Goal: Check status: Check status

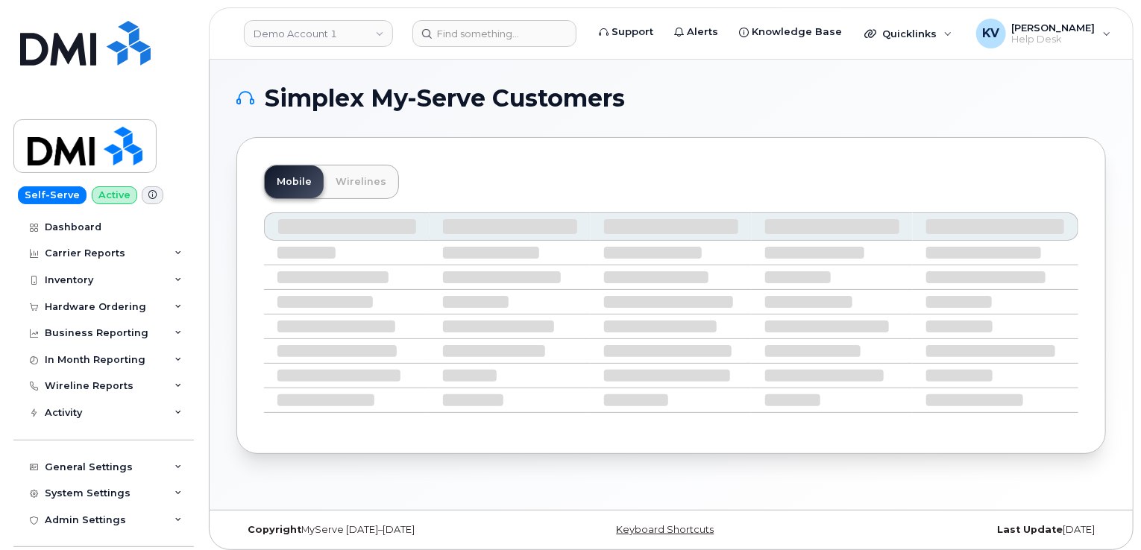
drag, startPoint x: 424, startPoint y: 48, endPoint x: 523, endPoint y: 4, distance: 108.5
click at [444, 43] on header "Demo Account 1 Support Alerts Knowledge Base Quicklinks Suspend / Cancel Device…" at bounding box center [671, 33] width 925 height 52
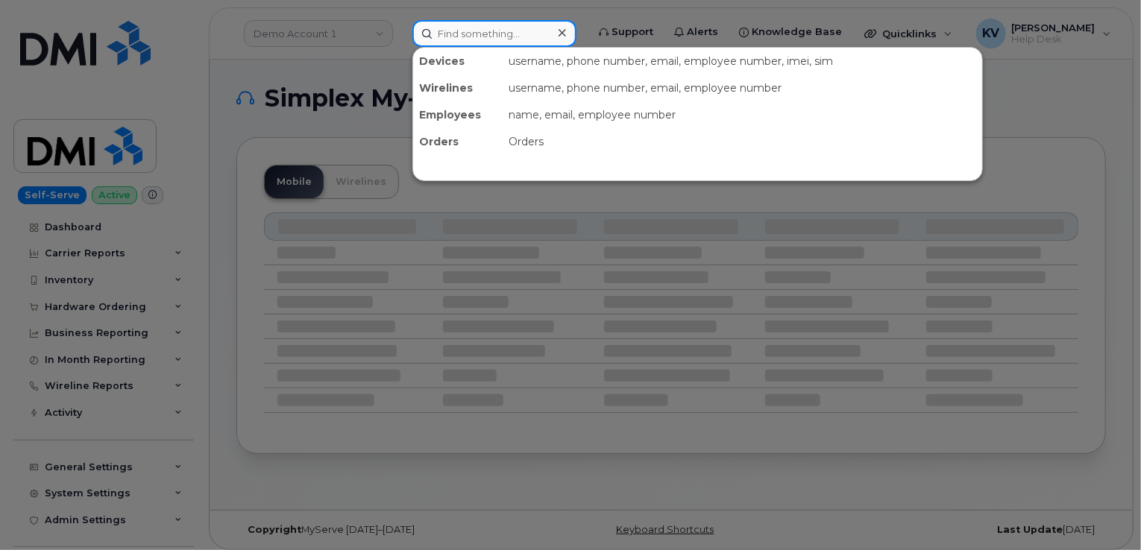
click at [516, 42] on input at bounding box center [494, 33] width 164 height 27
click at [568, 1] on div at bounding box center [570, 275] width 1141 height 550
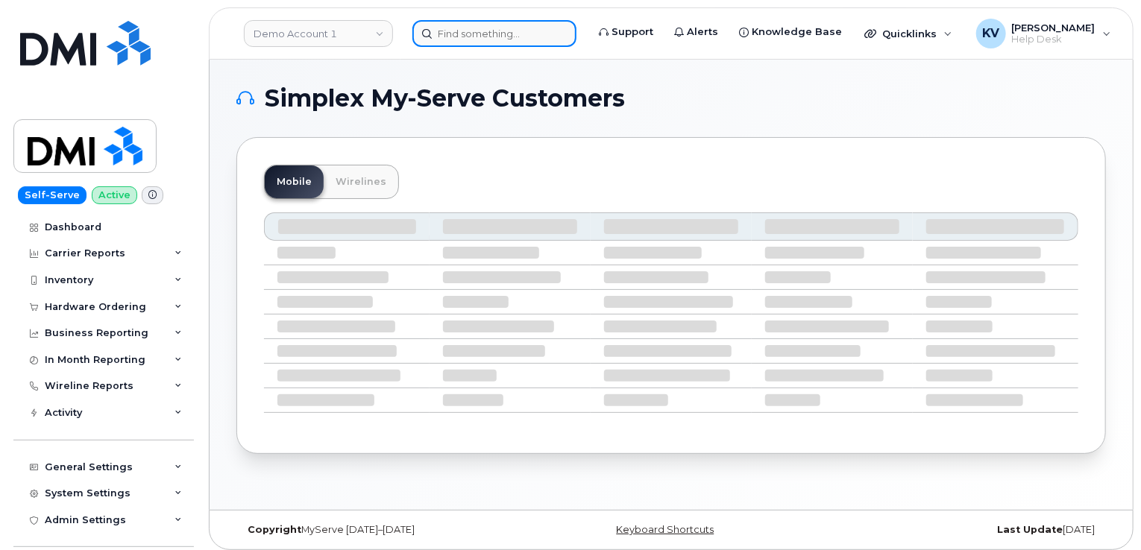
drag, startPoint x: 501, startPoint y: 37, endPoint x: 509, endPoint y: 34, distance: 8.7
click at [501, 37] on input at bounding box center [494, 33] width 164 height 27
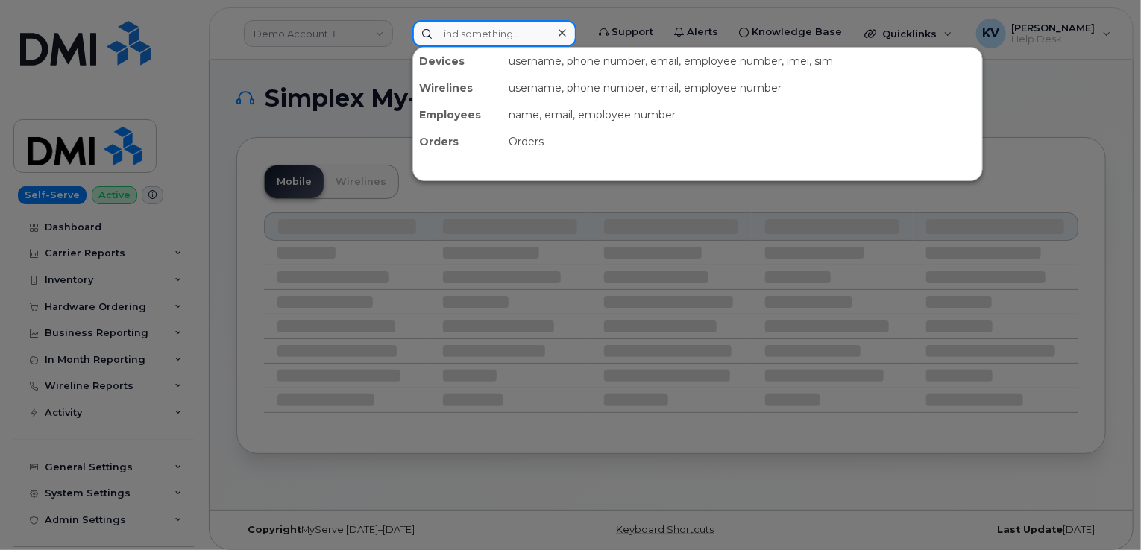
paste input "297420"
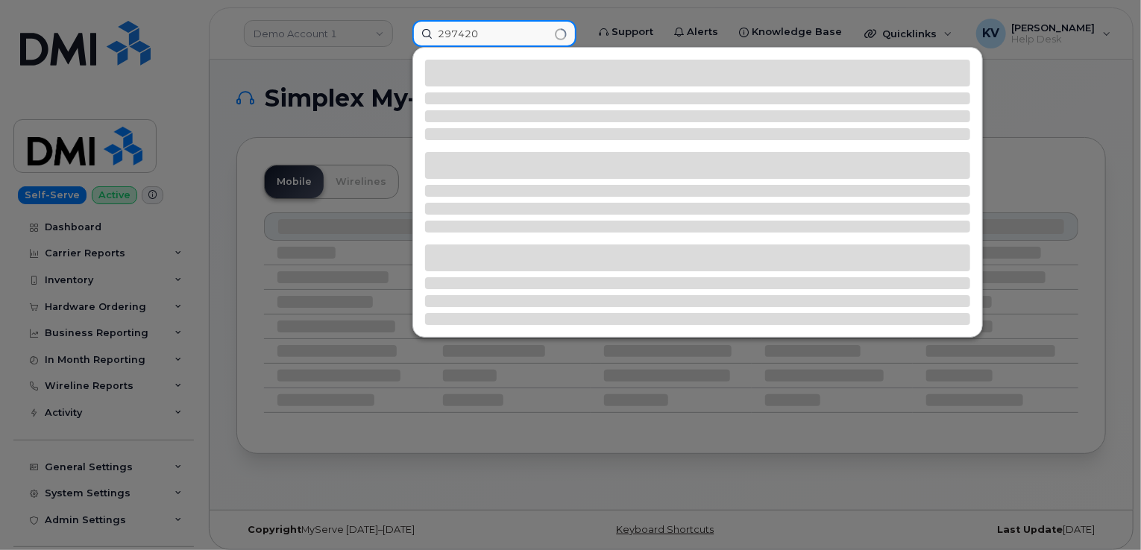
type input "297420"
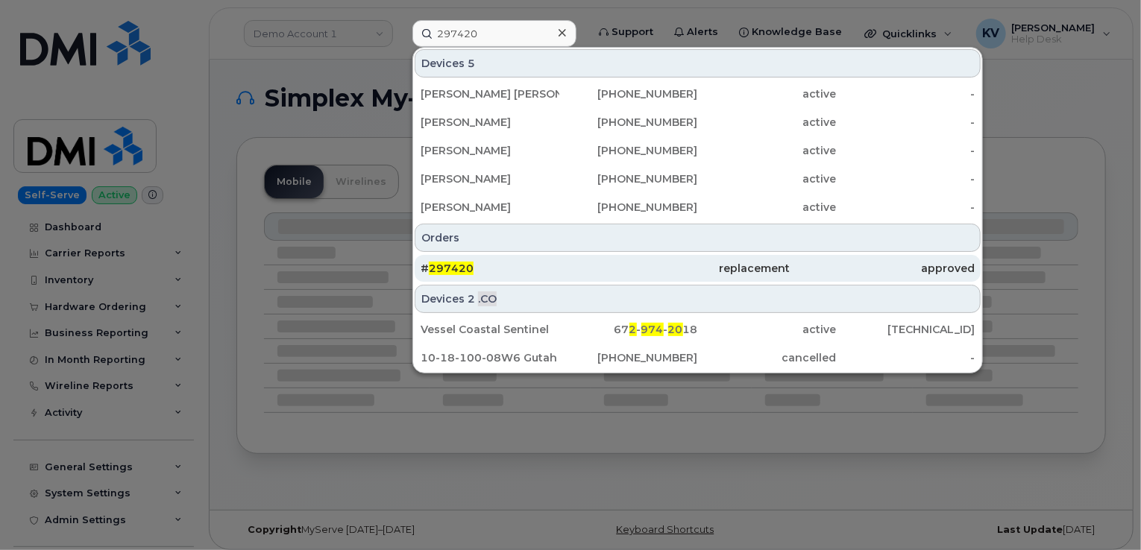
click at [447, 266] on span "297420" at bounding box center [451, 268] width 45 height 13
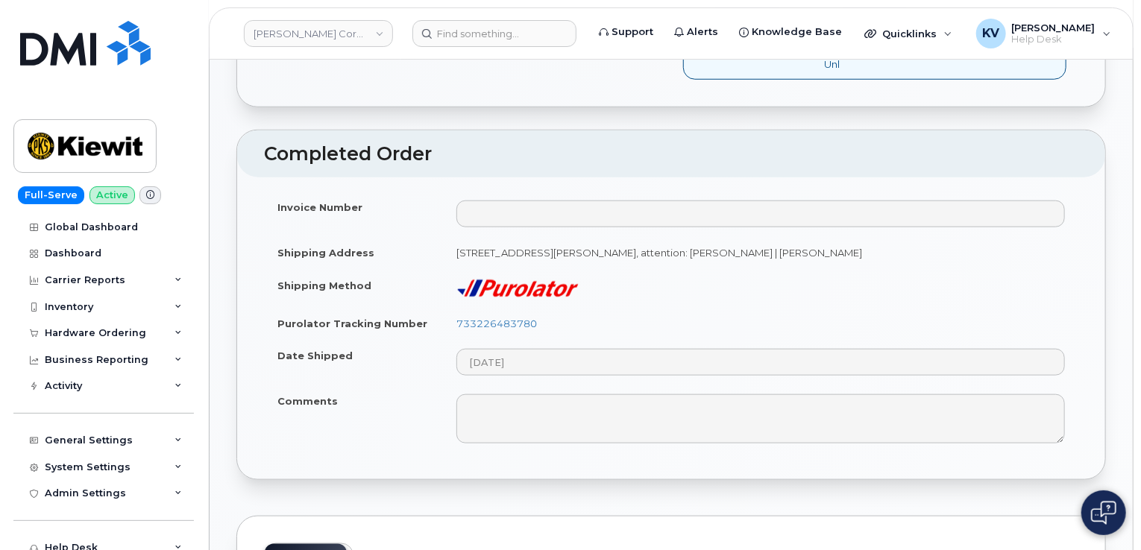
scroll to position [597, 0]
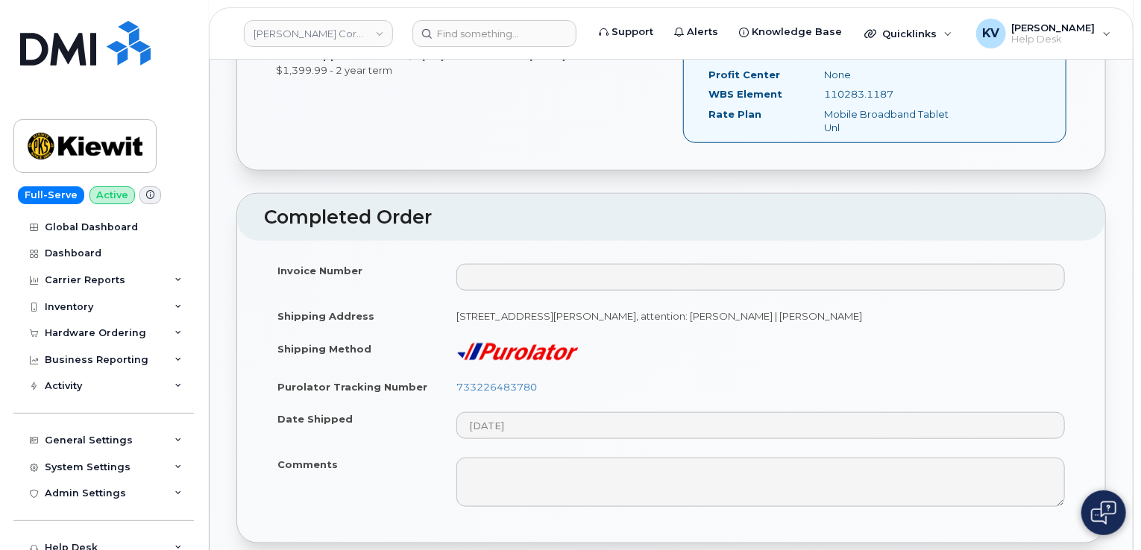
click at [532, 350] on img at bounding box center [517, 351] width 122 height 19
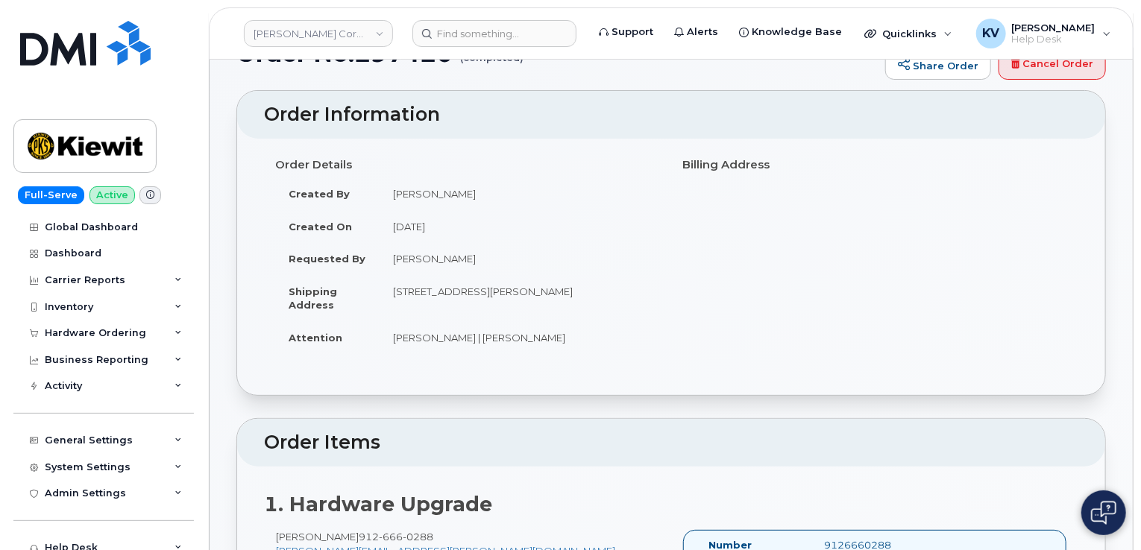
scroll to position [0, 0]
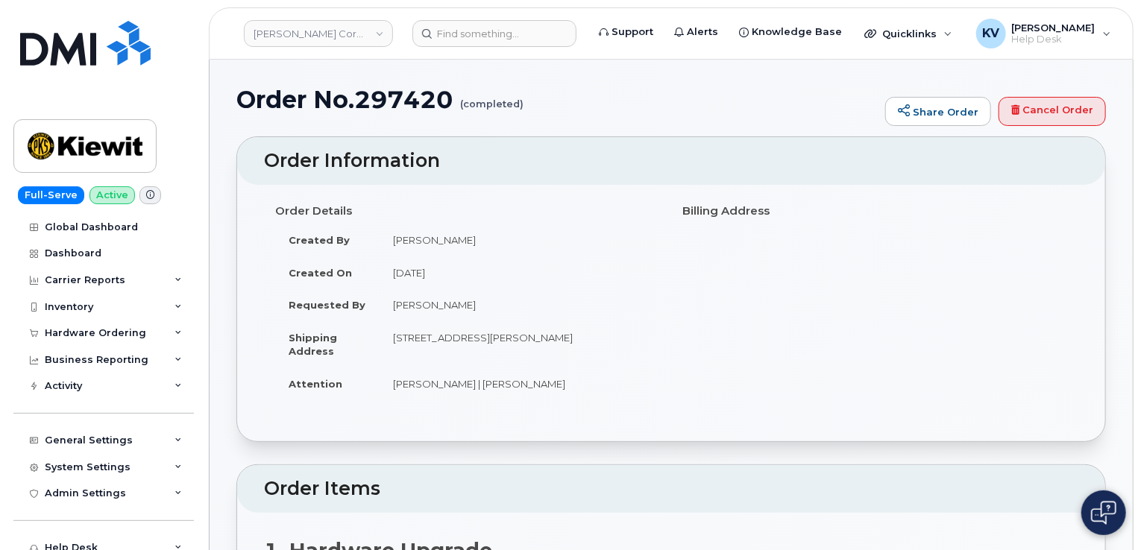
click at [421, 110] on h1 "Order No.297420 (completed)" at bounding box center [556, 100] width 641 height 26
drag, startPoint x: 421, startPoint y: 108, endPoint x: 427, endPoint y: 114, distance: 8.4
click at [421, 108] on h1 "Order No.297420 (completed)" at bounding box center [556, 100] width 641 height 26
copy h1 "297420"
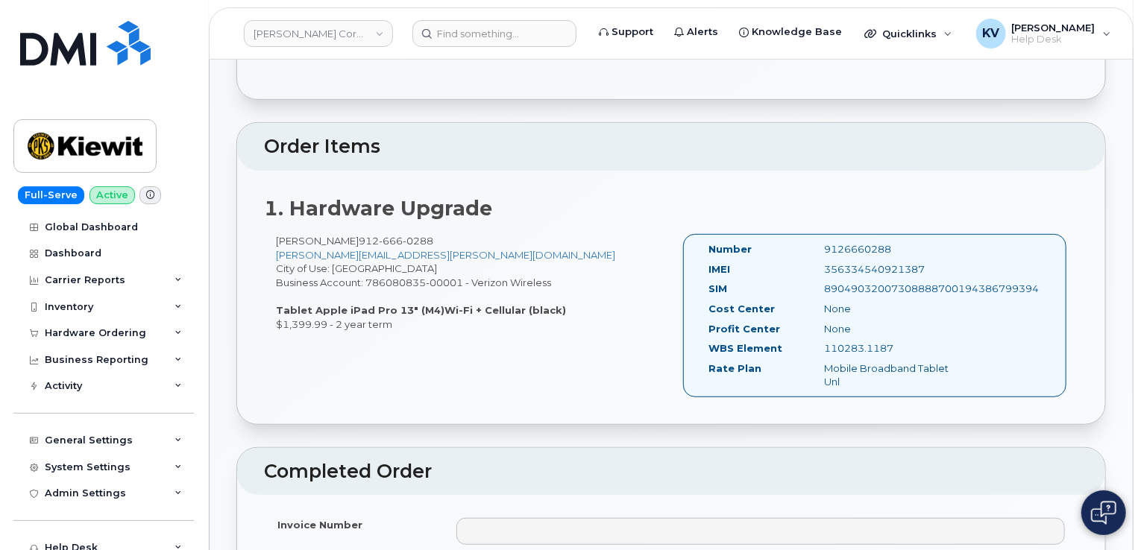
scroll to position [298, 0]
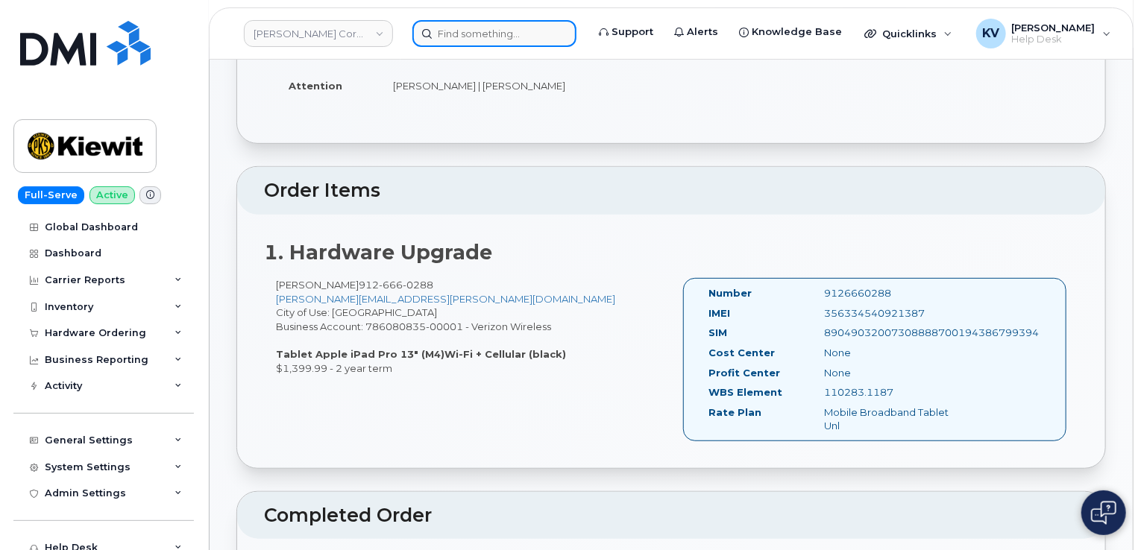
click at [528, 39] on input at bounding box center [494, 33] width 164 height 27
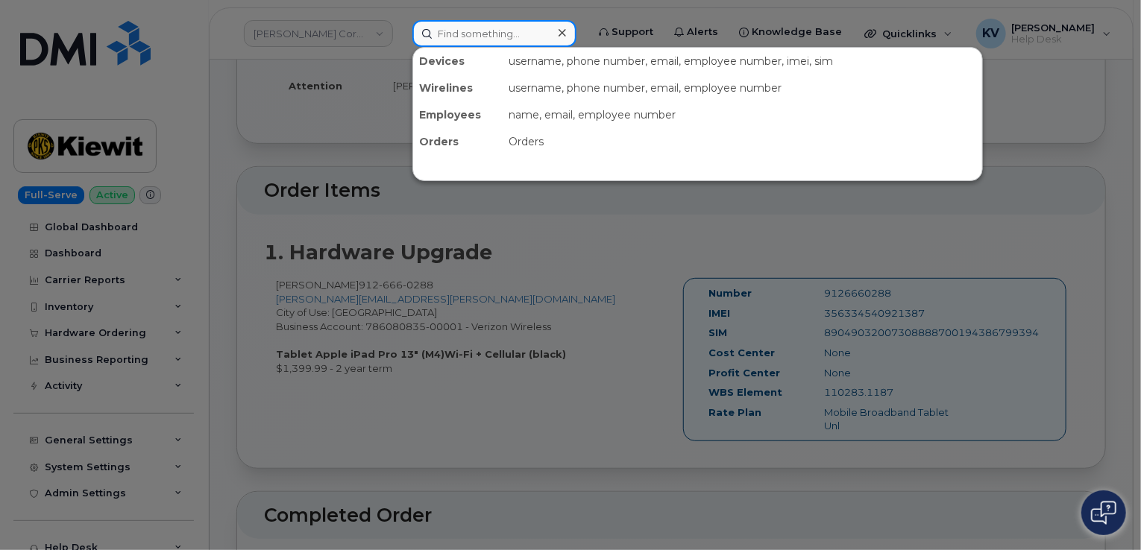
paste input "297534"
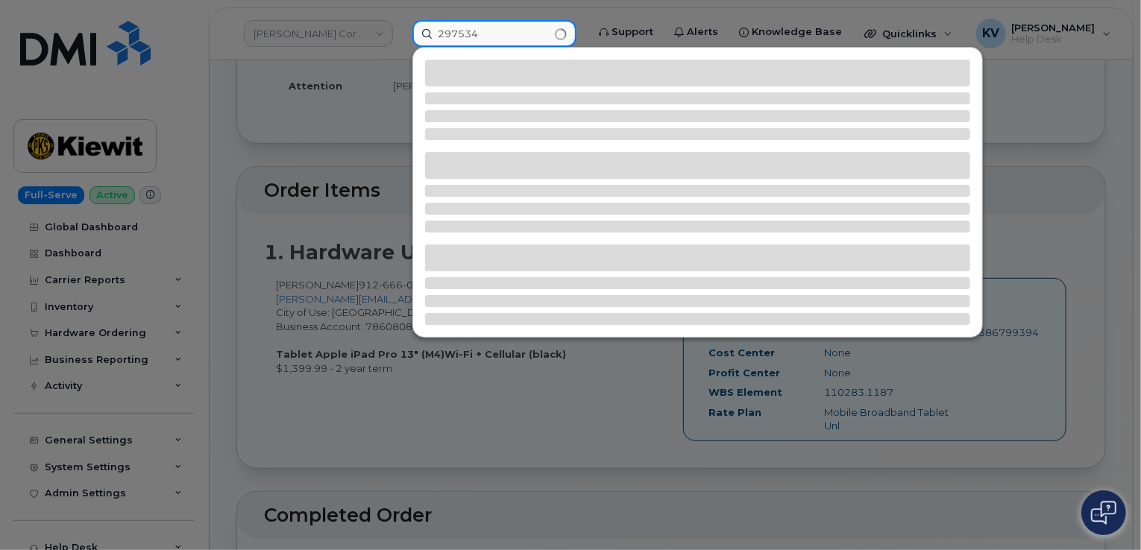
type input "297534"
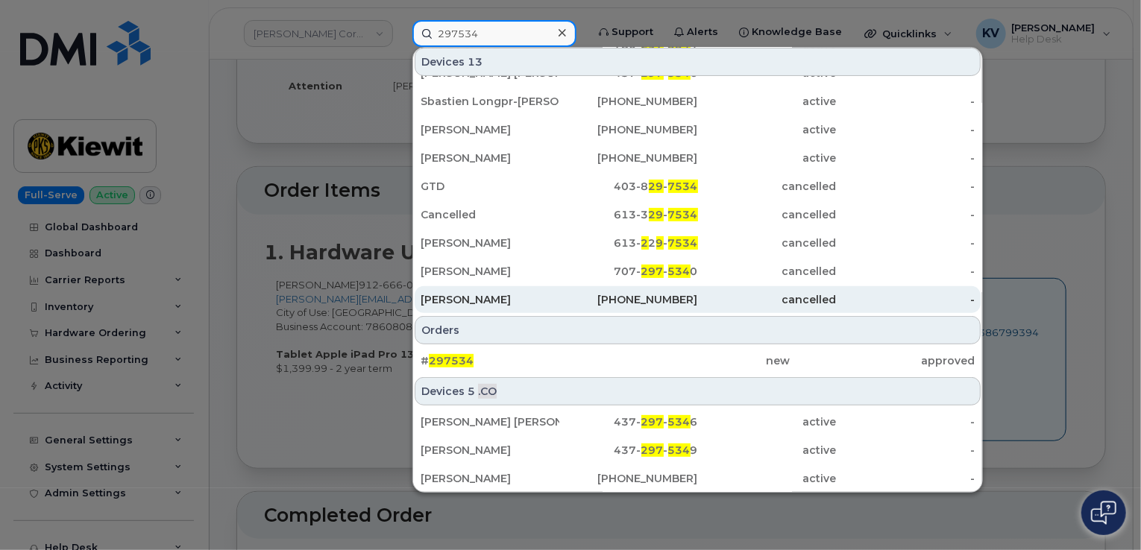
scroll to position [447, 0]
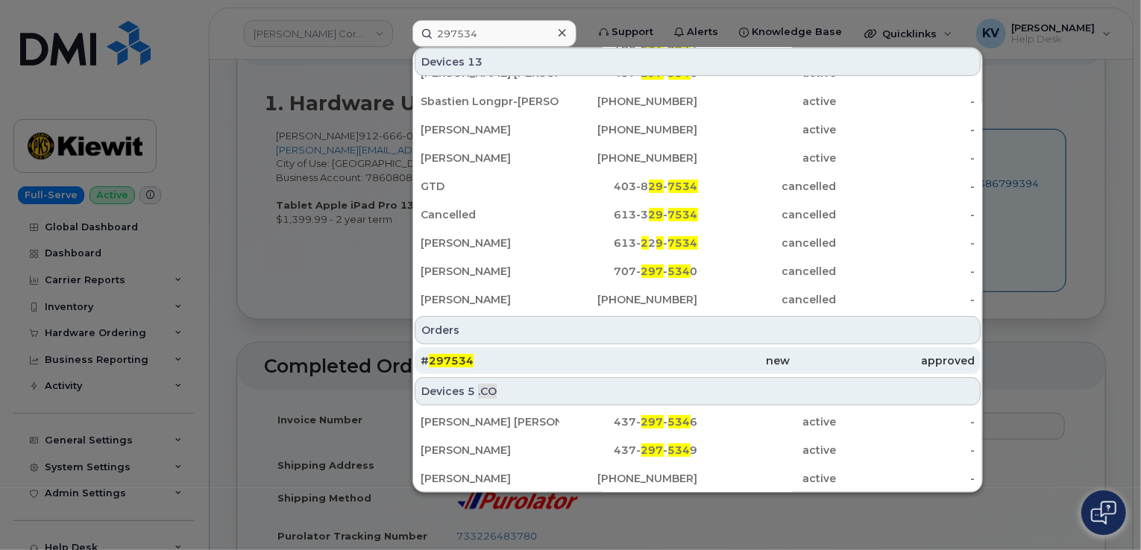
click at [454, 366] on div "# 297534" at bounding box center [513, 361] width 185 height 15
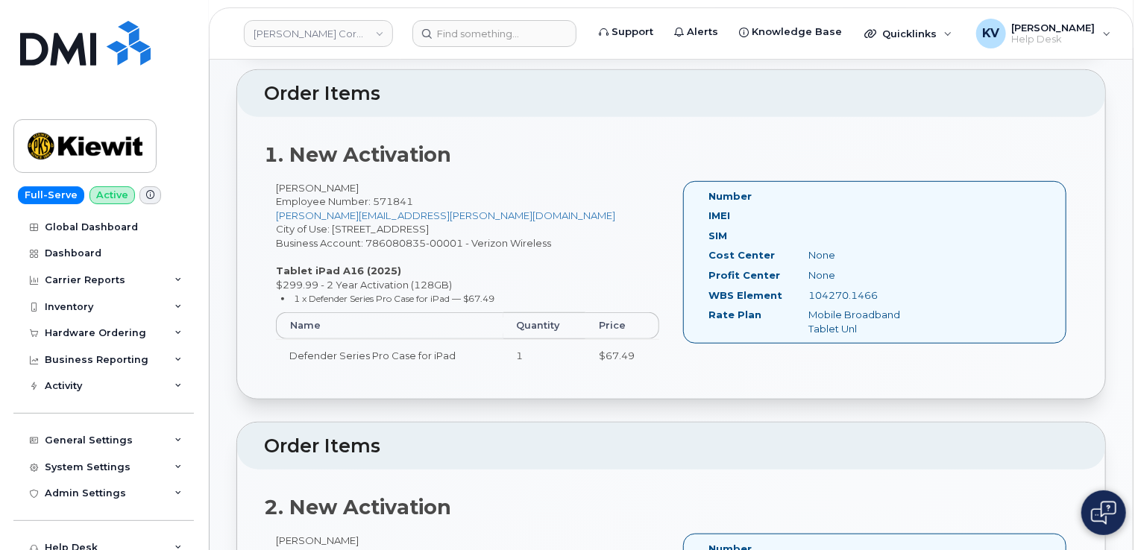
scroll to position [373, 0]
